Goal: Check status: Check status

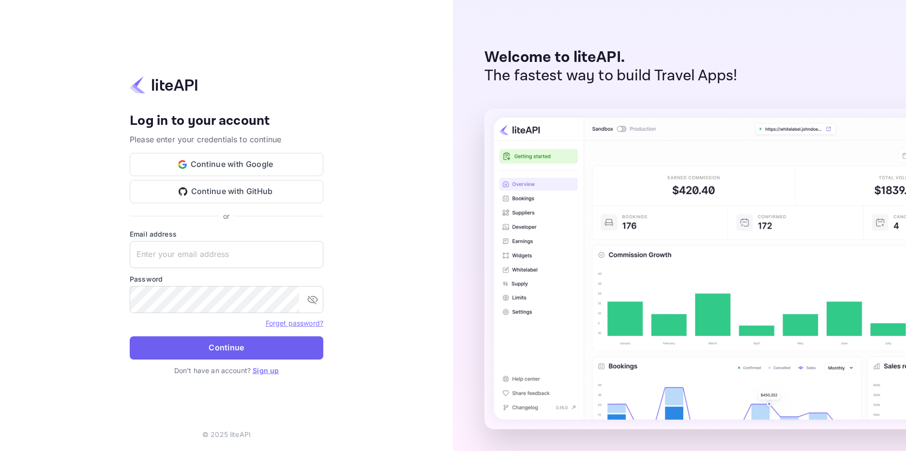
type input "adminpassword_support@yandex-team.ru"
click at [247, 348] on button "Continue" at bounding box center [227, 347] width 194 height 23
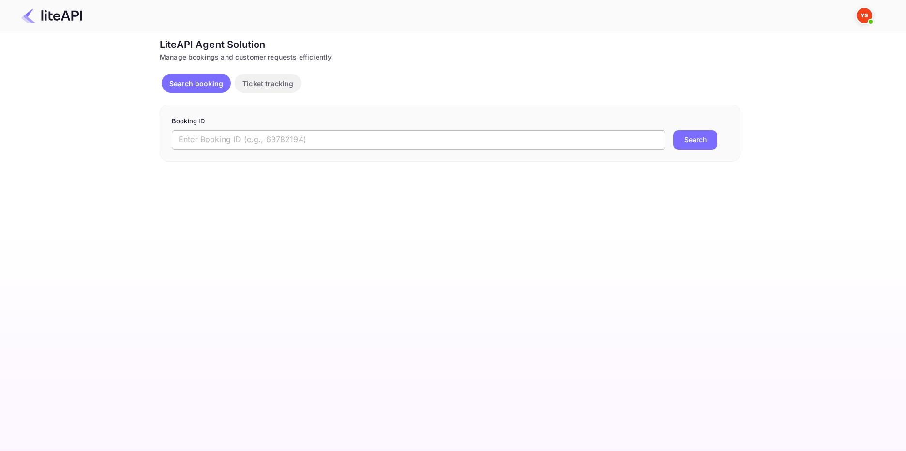
click at [200, 138] on input "text" at bounding box center [419, 139] width 494 height 19
paste input "8874684"
type input "8874684"
click at [697, 137] on button "Search" at bounding box center [695, 139] width 44 height 19
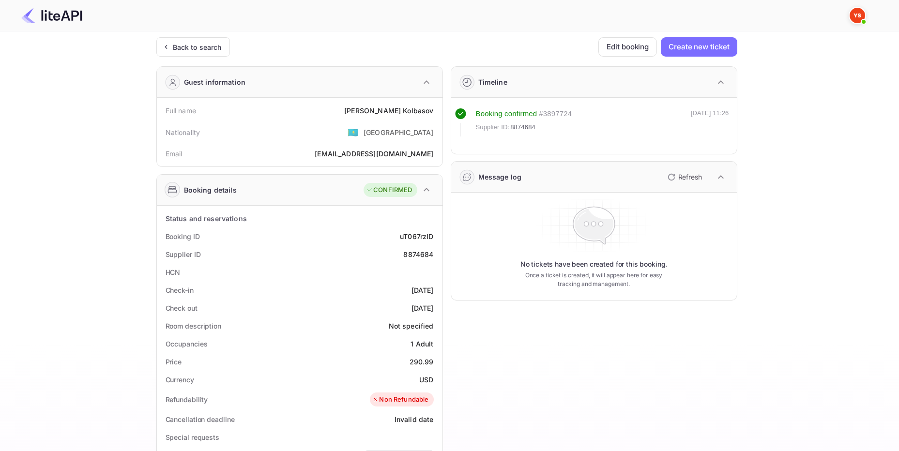
click at [175, 190] on icon at bounding box center [171, 191] width 9 height 3
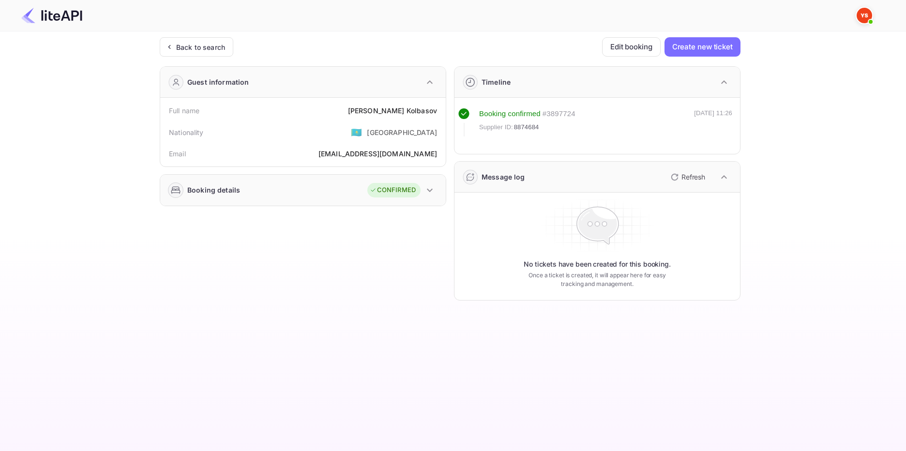
click at [175, 190] on icon at bounding box center [174, 190] width 4 height 2
